Goal: Transaction & Acquisition: Purchase product/service

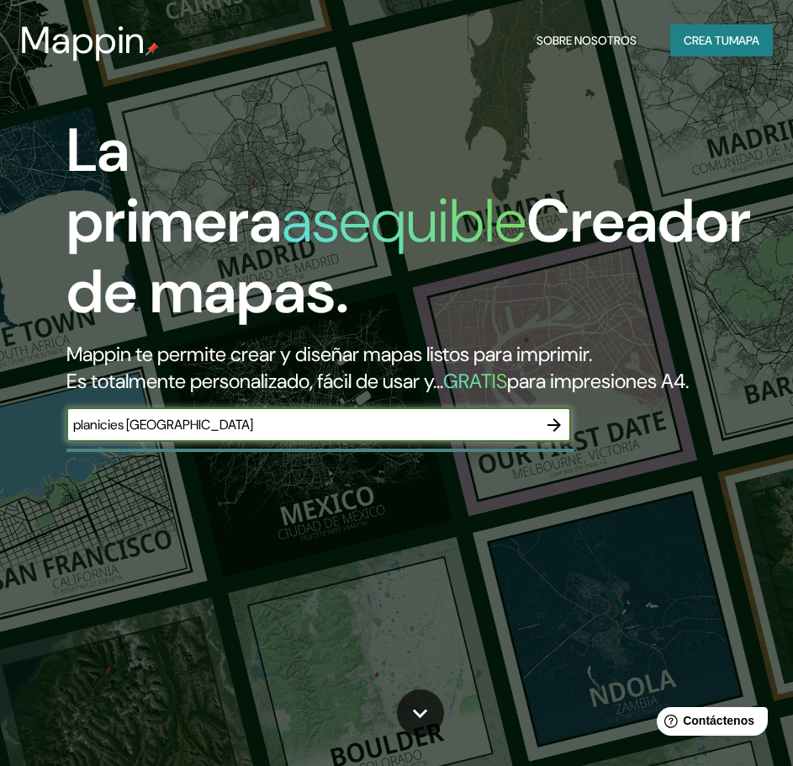
type input "planicies monterrey"
click at [551, 435] on icon "button" at bounding box center [554, 425] width 20 height 20
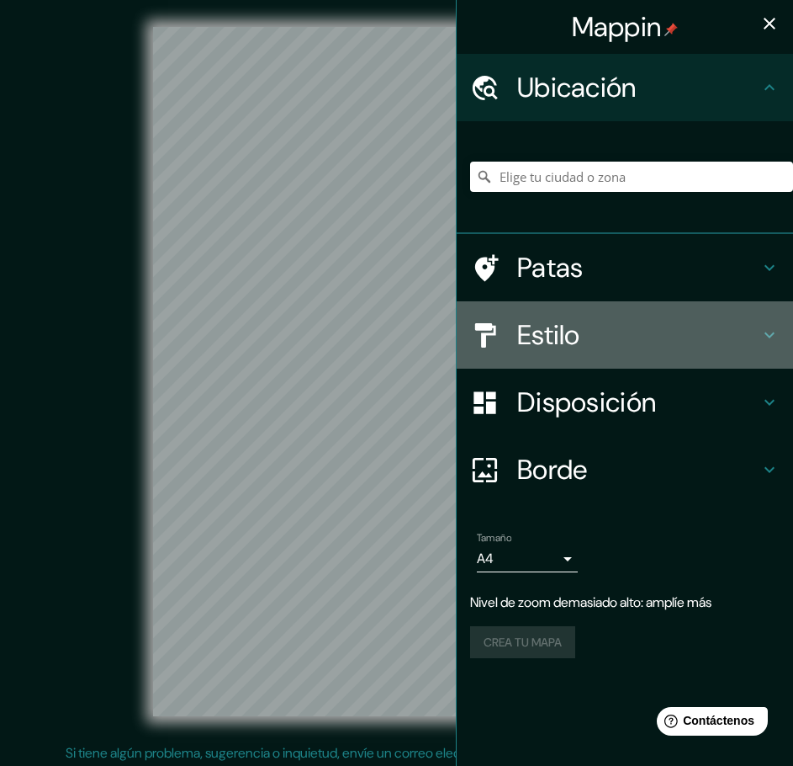
click at [629, 322] on h4 "Estilo" at bounding box center [638, 335] width 242 height 34
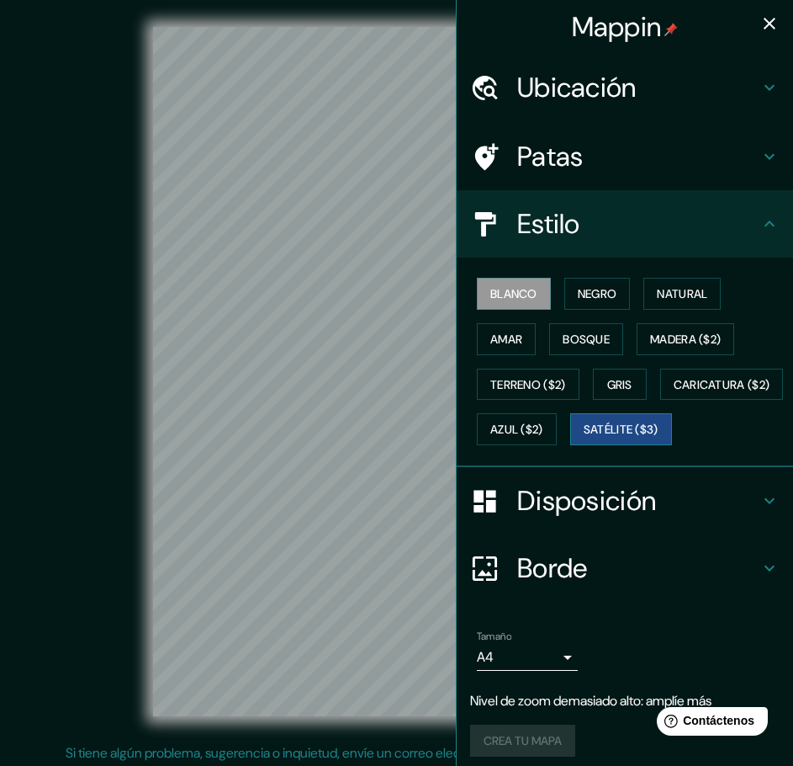
click at [584, 437] on font "Satélite ($3)" at bounding box center [621, 429] width 75 height 15
click at [675, 298] on font "Natural" at bounding box center [682, 293] width 50 height 15
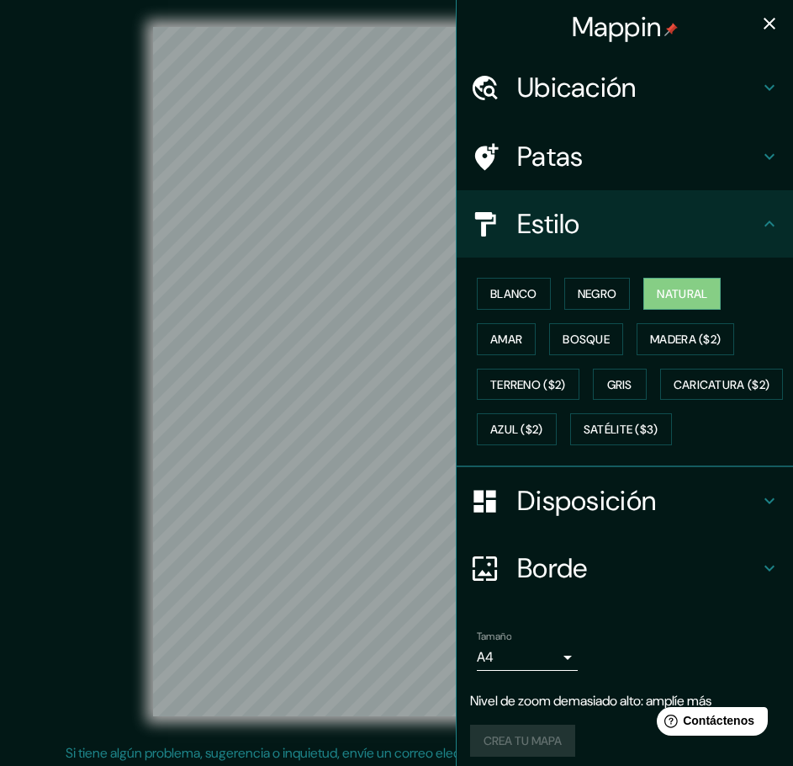
click at [470, 298] on div "Blanco Negro Natural Amar Bosque Madera ($2) Terreno ($2) Gris Caricatura ($2) …" at bounding box center [631, 361] width 323 height 181
click at [490, 295] on font "Blanco" at bounding box center [513, 293] width 47 height 15
click at [674, 294] on font "Natural" at bounding box center [682, 293] width 50 height 15
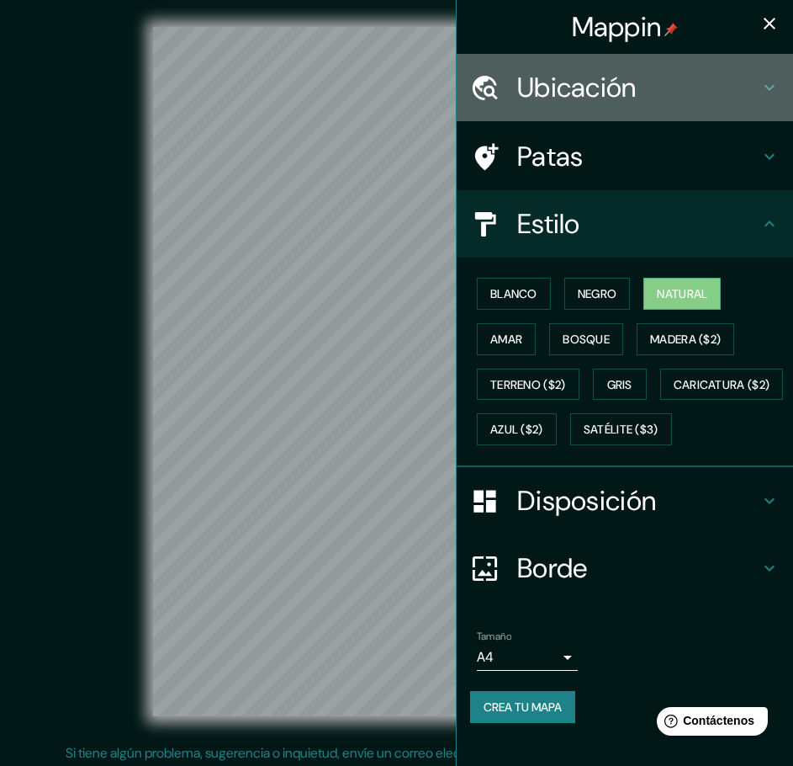
click at [621, 82] on font "Ubicación" at bounding box center [576, 87] width 119 height 35
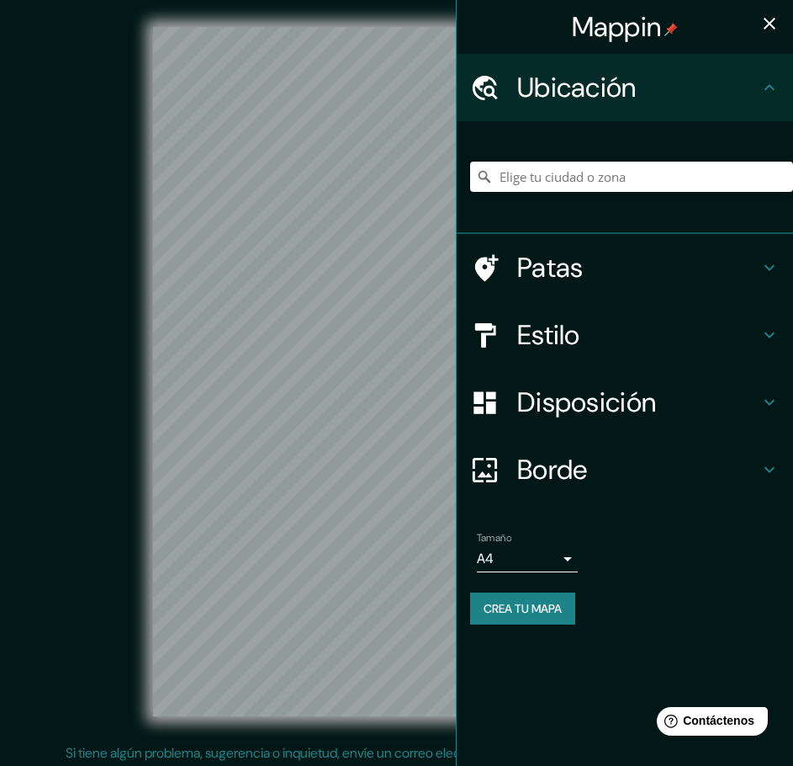
click at [581, 171] on input "Elige tu ciudad o zona" at bounding box center [631, 177] width 323 height 30
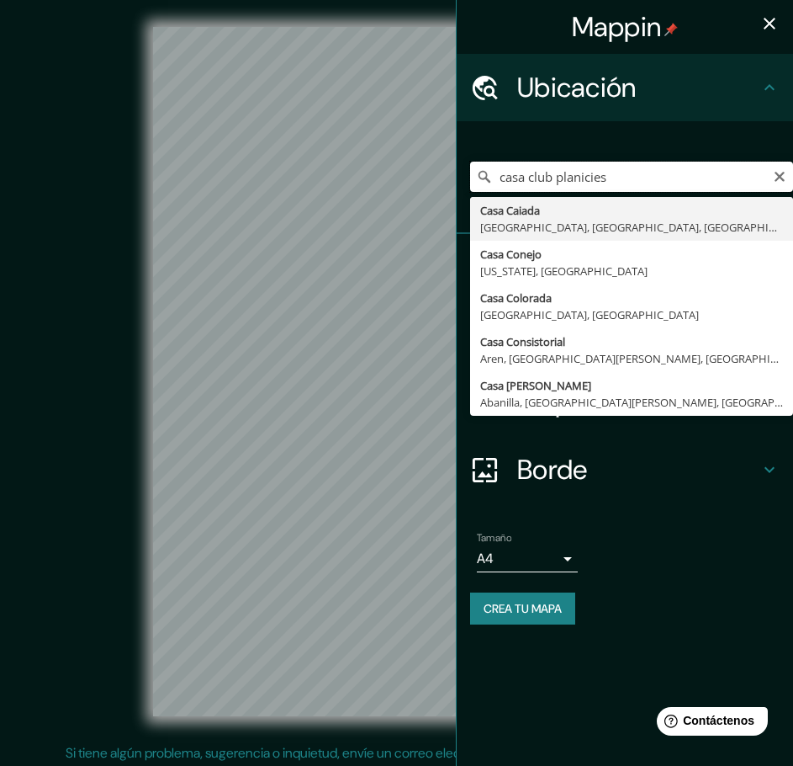
type input "casa club planicies"
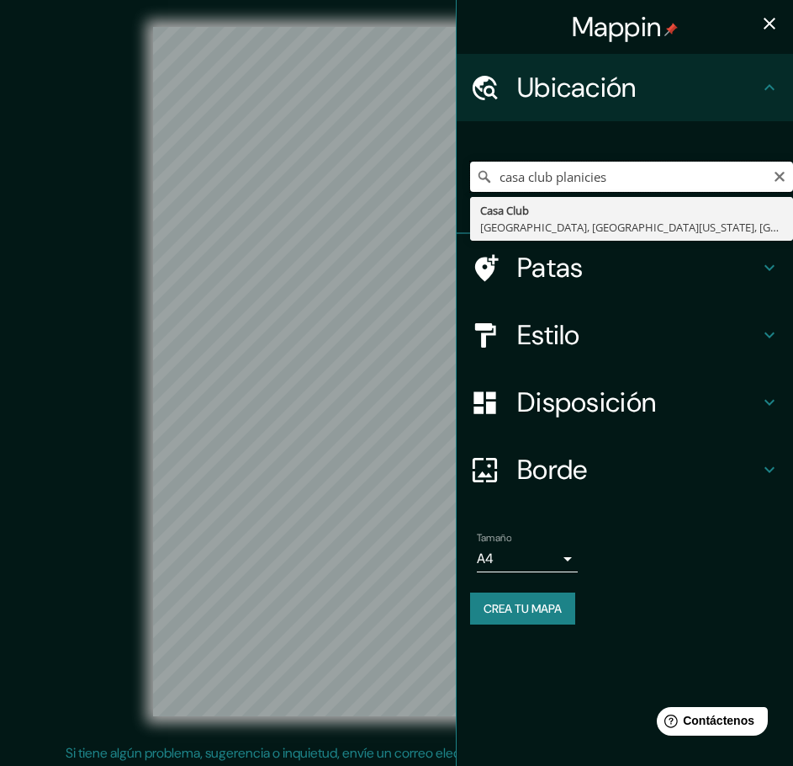
drag, startPoint x: 620, startPoint y: 176, endPoint x: 501, endPoint y: 185, distance: 119.8
click at [501, 185] on input "casa club planicies" at bounding box center [631, 177] width 323 height 30
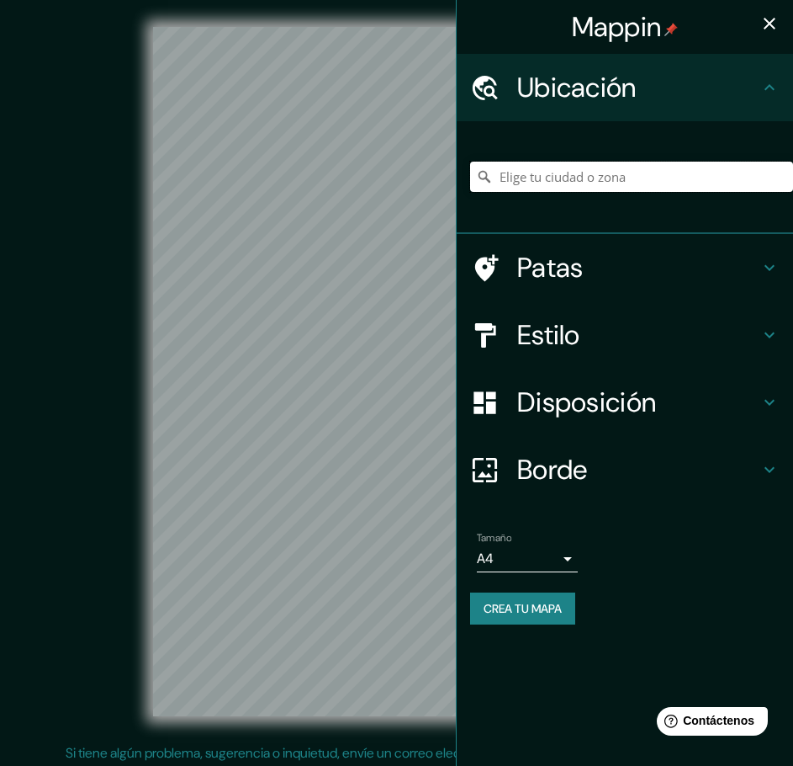
click at [553, 167] on input "Elige tu ciudad o zona" at bounding box center [631, 177] width 323 height 30
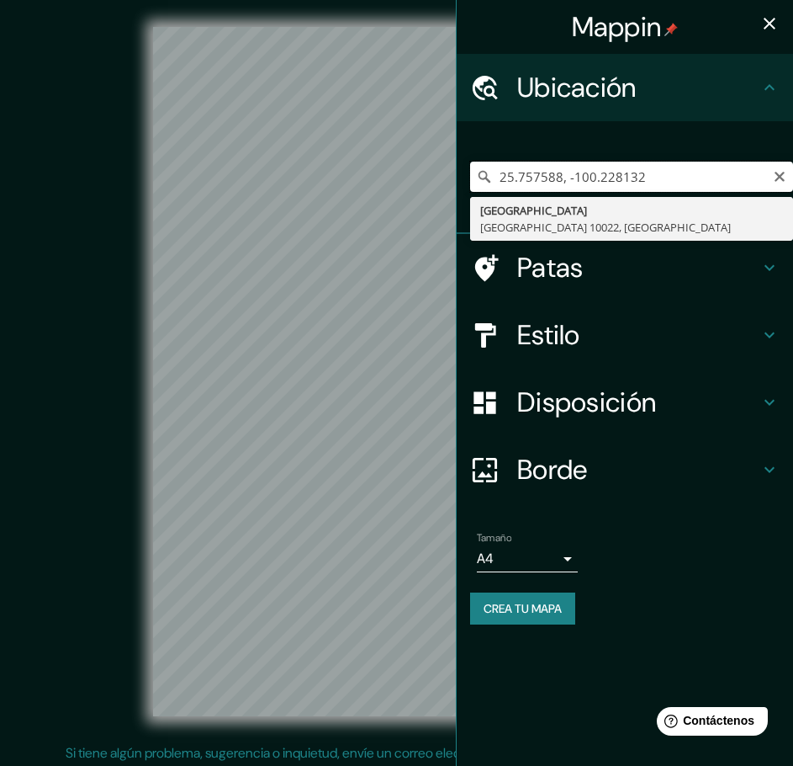
click at [692, 178] on input "25.757588, -100.228132" at bounding box center [631, 177] width 323 height 30
type input "Nueva York, Nueva York 10022, Estados Unidos"
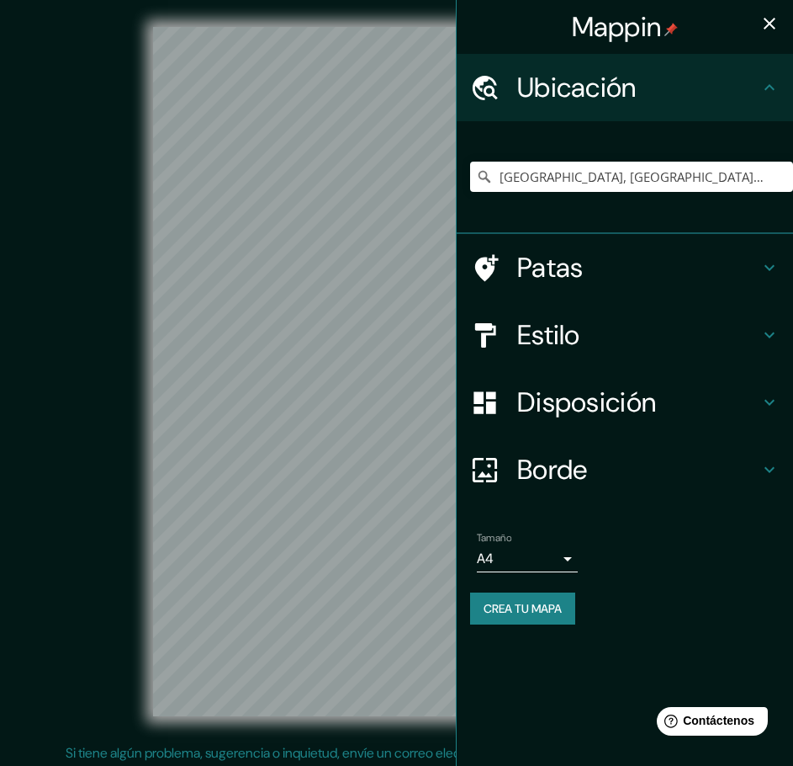
click at [708, 270] on h4 "Patas" at bounding box center [638, 268] width 242 height 34
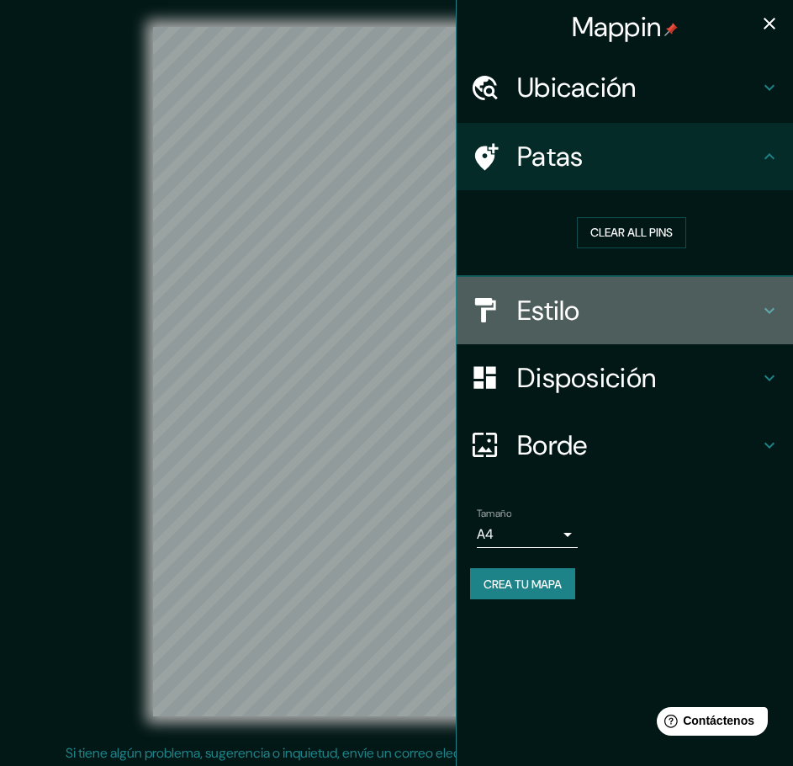
click at [699, 305] on h4 "Estilo" at bounding box center [638, 311] width 242 height 34
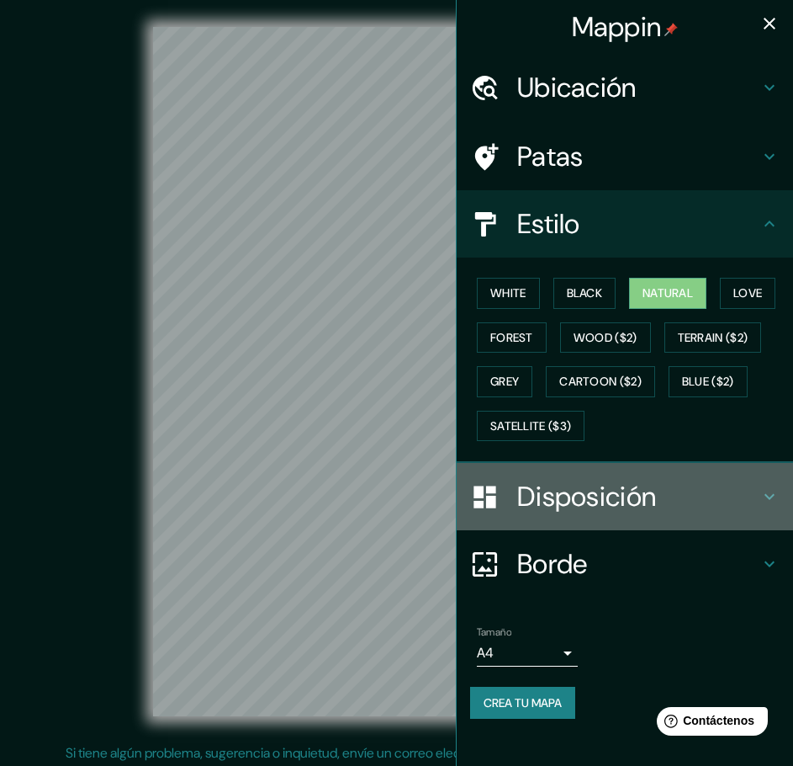
click at [707, 490] on h4 "Disposición" at bounding box center [638, 497] width 242 height 34
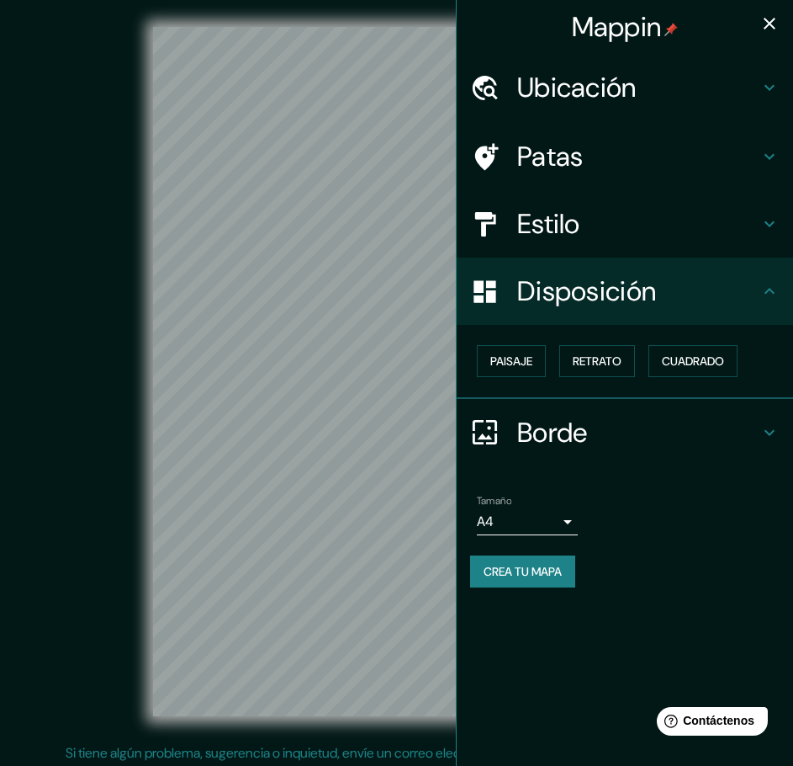
click at [684, 213] on h4 "Estilo" at bounding box center [638, 224] width 242 height 34
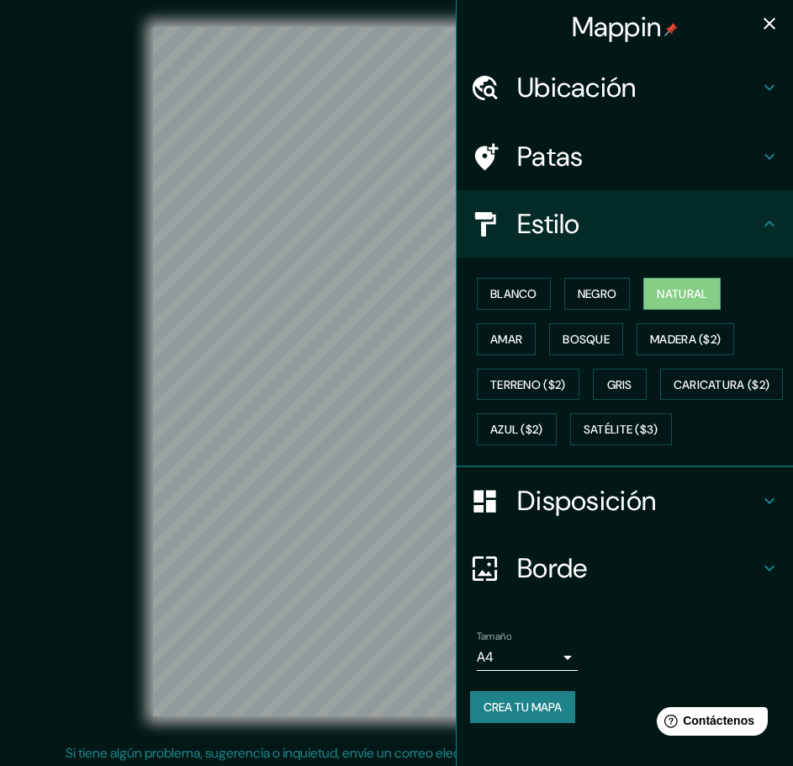
click at [661, 160] on h4 "Patas" at bounding box center [638, 157] width 242 height 34
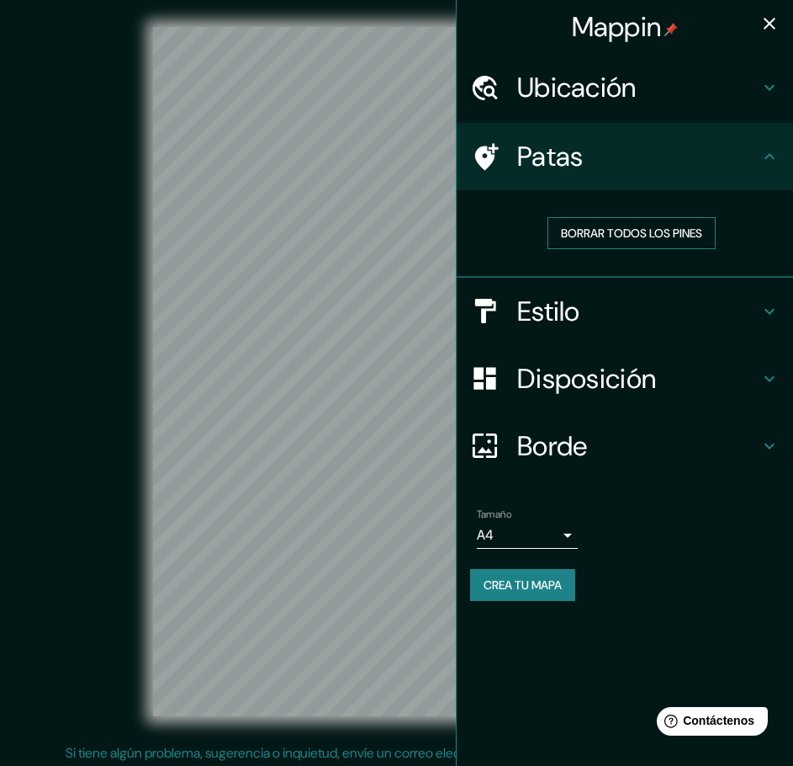
click at [655, 225] on font "Borrar todos los pines" at bounding box center [631, 232] width 141 height 15
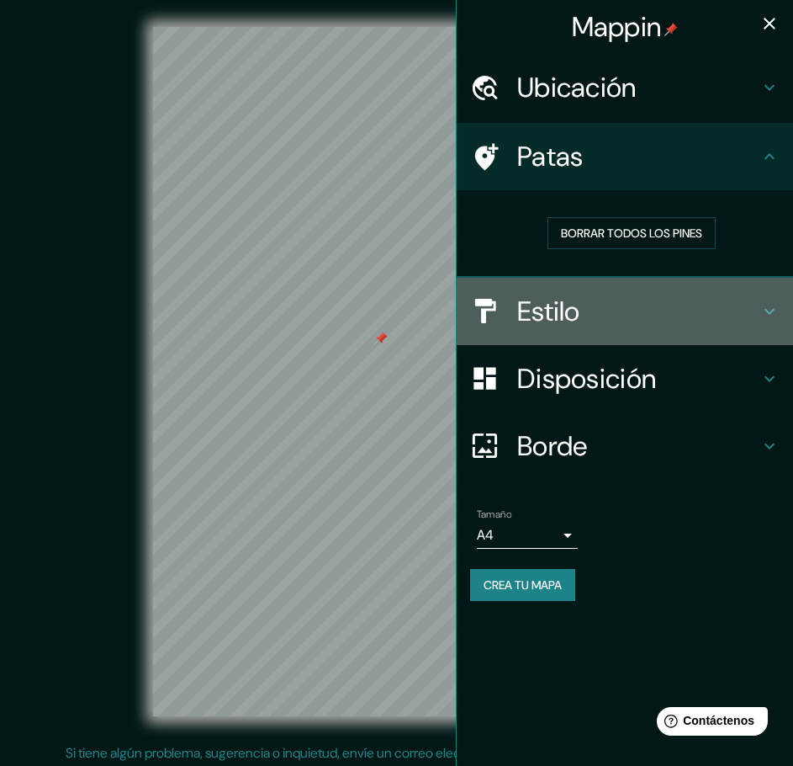
click at [621, 319] on h4 "Estilo" at bounding box center [638, 311] width 242 height 34
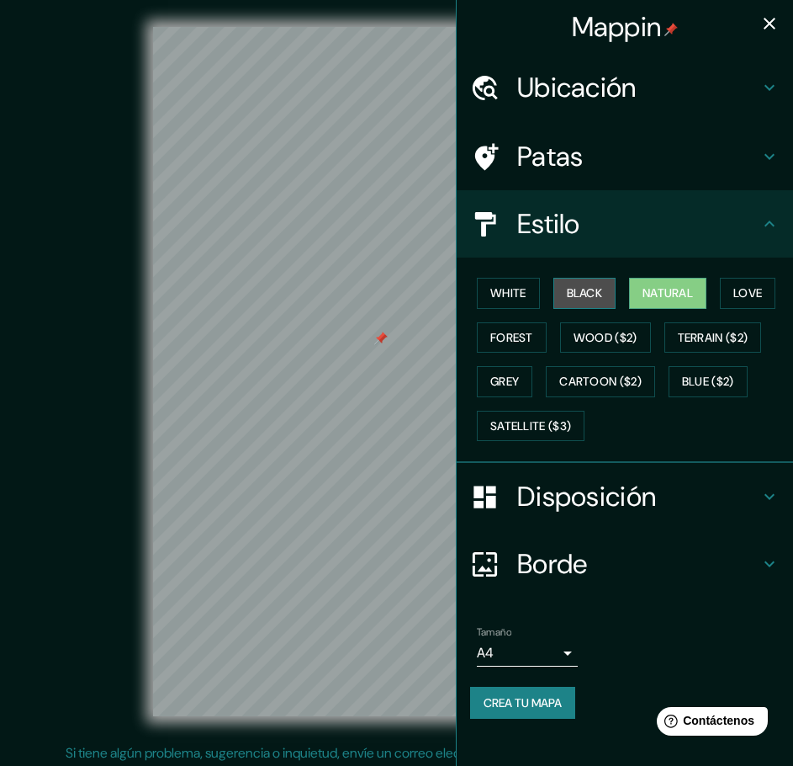
click at [594, 296] on button "Black" at bounding box center [585, 293] width 63 height 31
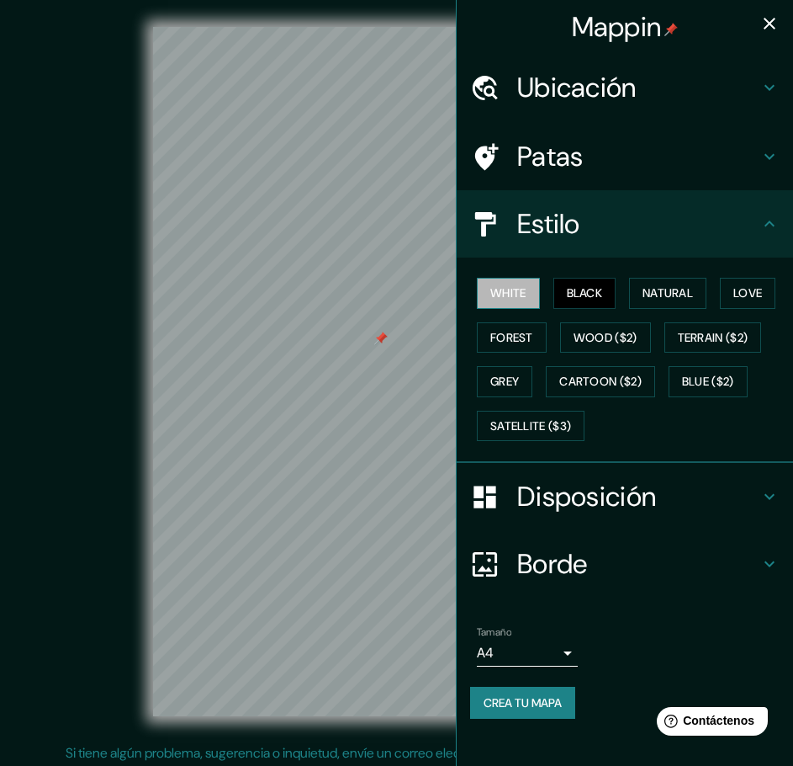
click at [531, 294] on button "White" at bounding box center [508, 293] width 63 height 31
click at [586, 288] on button "Black" at bounding box center [585, 293] width 63 height 31
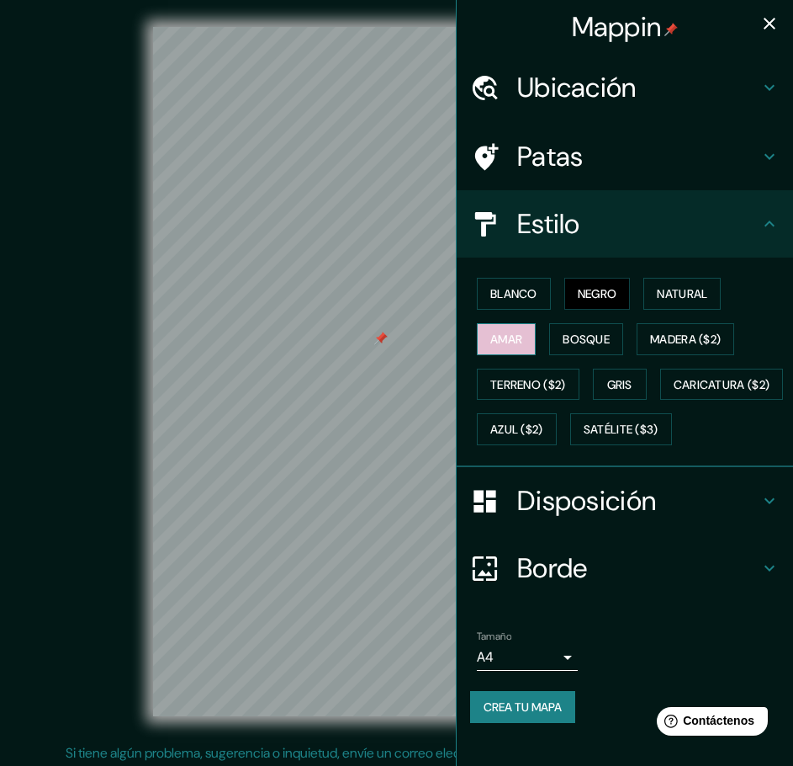
click at [495, 341] on font "Amar" at bounding box center [506, 338] width 32 height 15
click at [563, 332] on font "Bosque" at bounding box center [586, 338] width 47 height 15
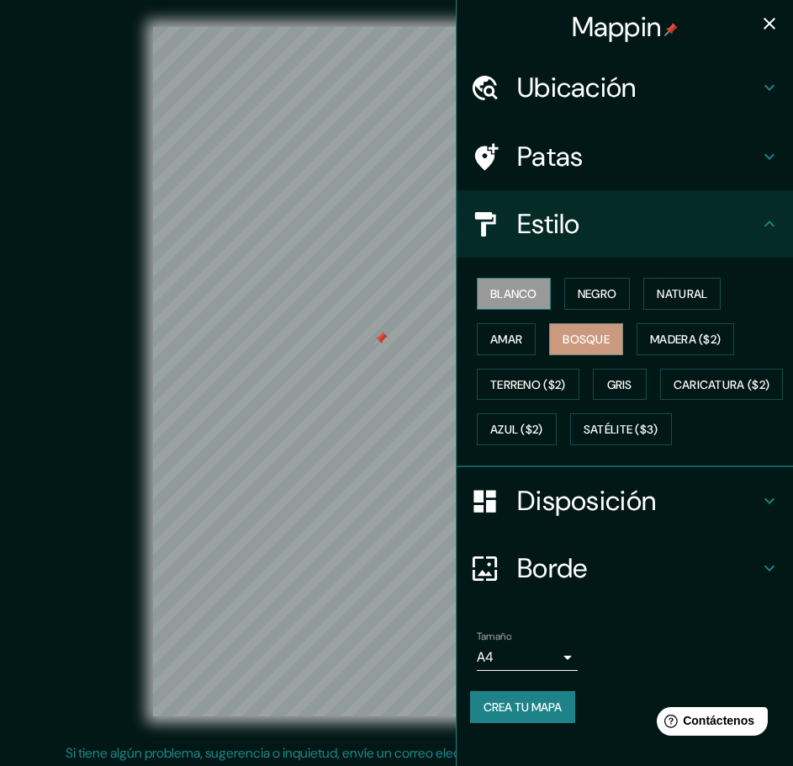
click at [516, 294] on font "Blanco" at bounding box center [513, 293] width 47 height 15
click at [506, 336] on font "Amar" at bounding box center [506, 338] width 32 height 15
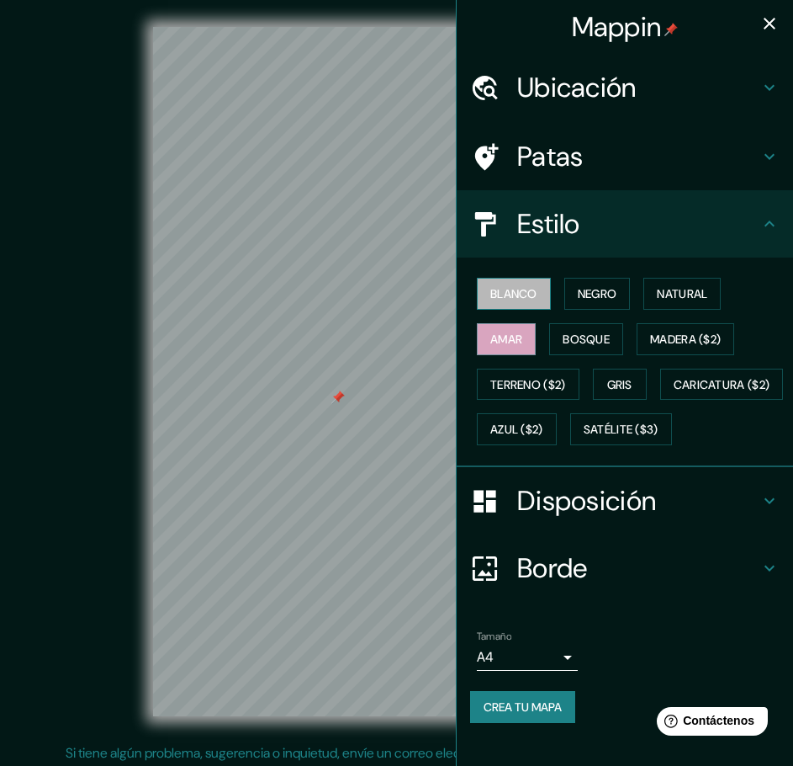
click at [529, 299] on button "Blanco" at bounding box center [514, 294] width 74 height 32
click at [578, 290] on font "Negro" at bounding box center [598, 293] width 40 height 15
click at [506, 291] on font "Blanco" at bounding box center [513, 293] width 47 height 15
click at [624, 375] on font "Gris" at bounding box center [619, 385] width 25 height 22
click at [495, 295] on font "Blanco" at bounding box center [513, 293] width 47 height 15
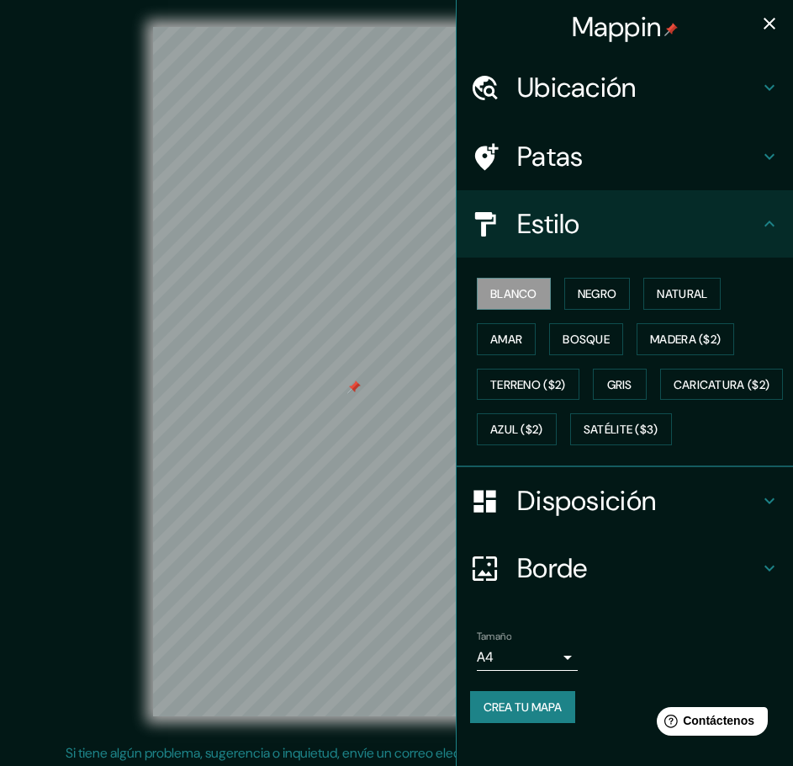
drag, startPoint x: 339, startPoint y: 393, endPoint x: 349, endPoint y: 391, distance: 10.2
click at [349, 391] on div at bounding box center [353, 386] width 13 height 13
click at [579, 131] on div "Patas" at bounding box center [625, 156] width 337 height 67
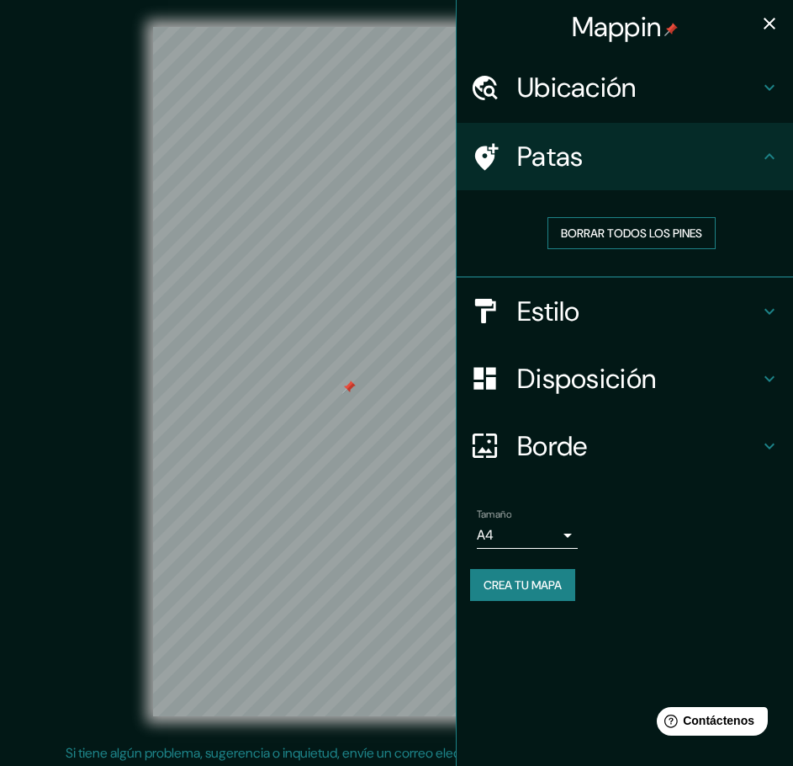
click at [620, 234] on font "Borrar todos los pines" at bounding box center [631, 232] width 141 height 15
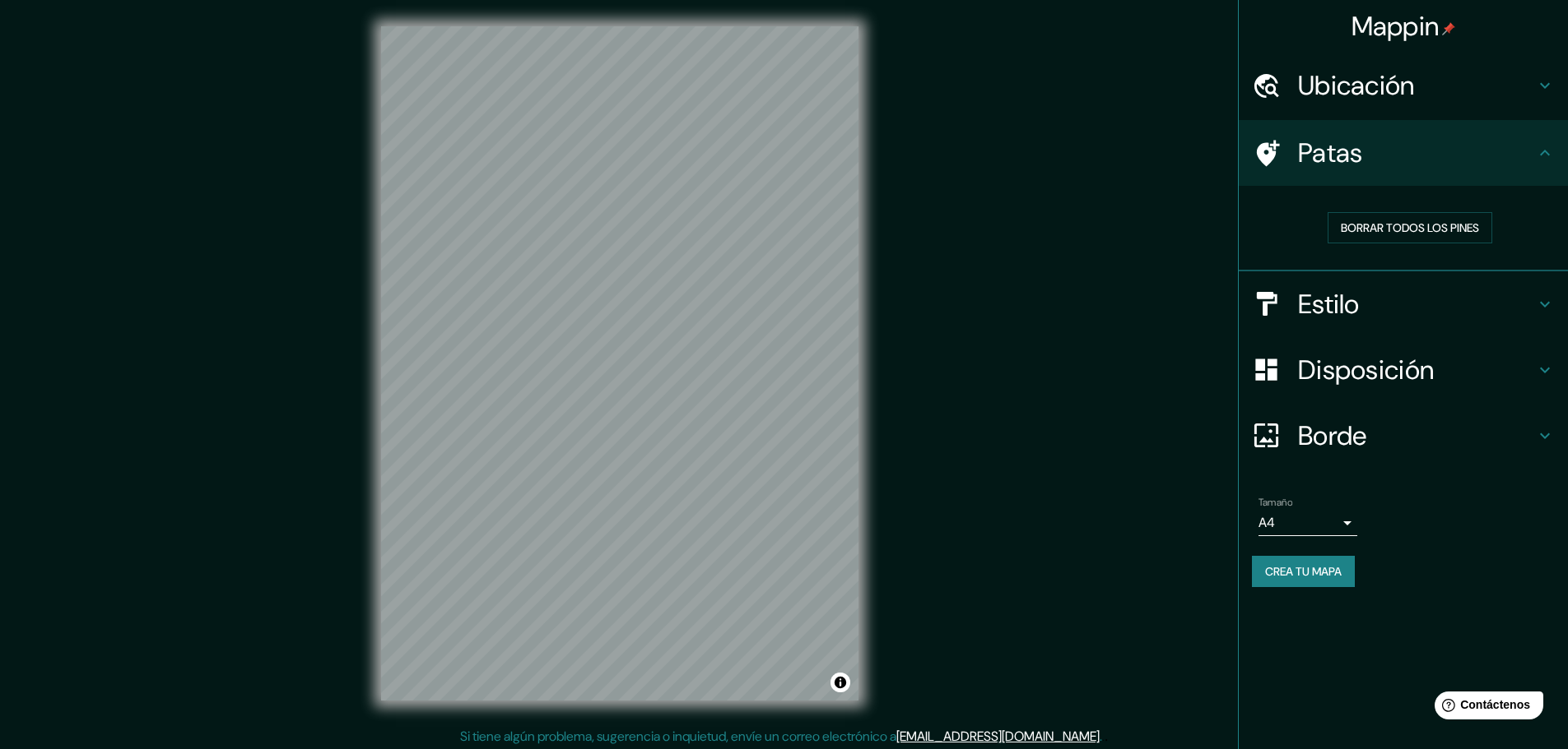
click at [775, 580] on font "Crea tu mapa" at bounding box center [1303, 572] width 76 height 22
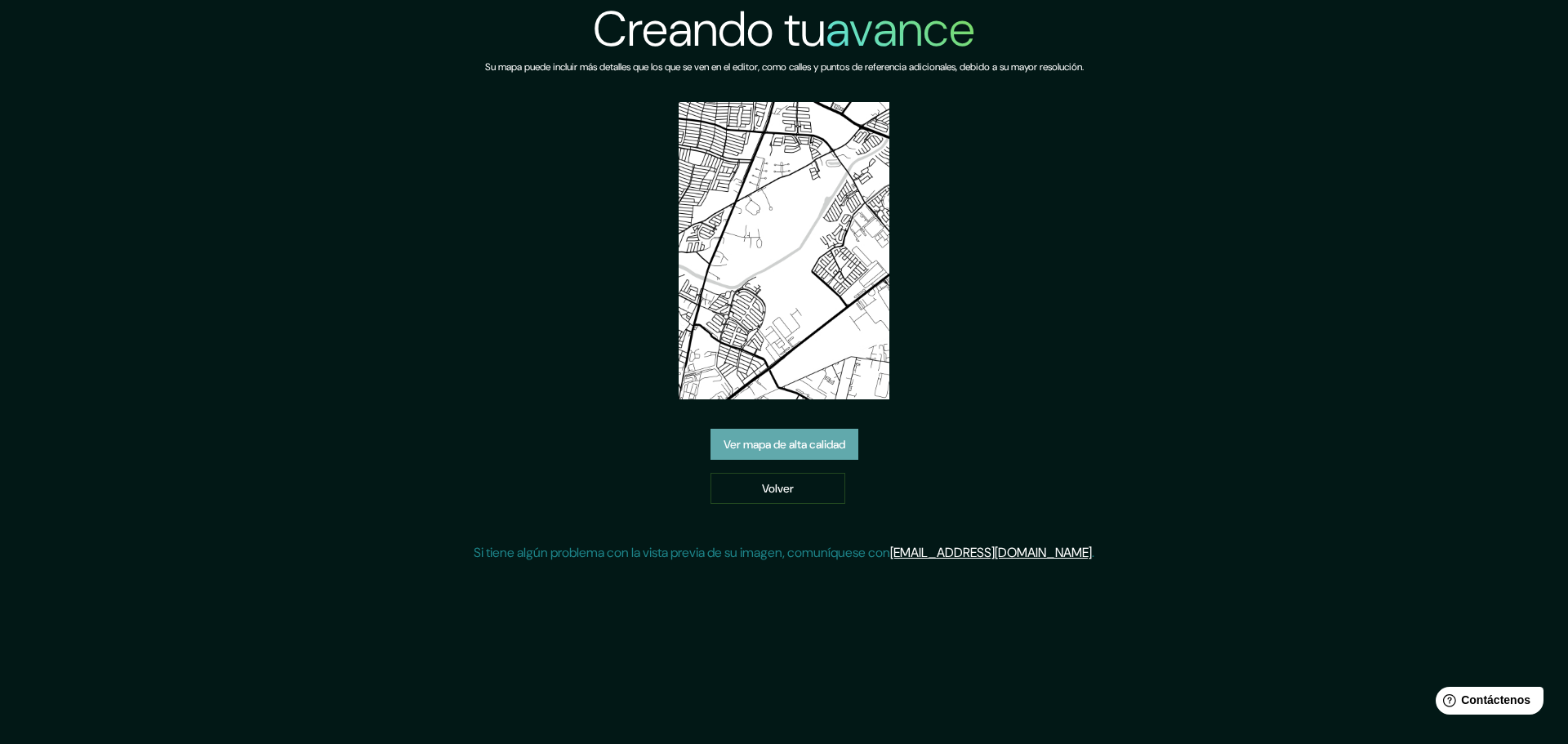
click at [827, 451] on font "Ver mapa de alta calidad" at bounding box center [784, 445] width 121 height 15
